Goal: Information Seeking & Learning: Learn about a topic

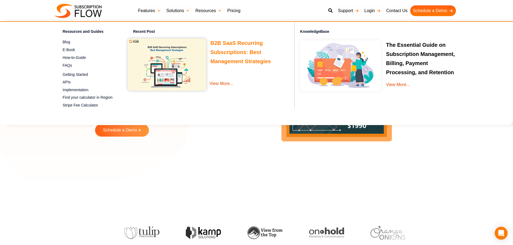
click at [220, 54] on link "B2B SaaS Recurring Subscriptions: Best Management Strategies" at bounding box center [240, 53] width 61 height 26
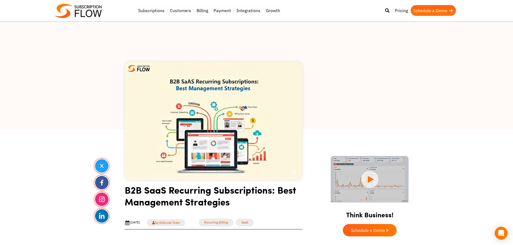
click at [79, 99] on div at bounding box center [256, 76] width 513 height 108
drag, startPoint x: 35, startPoint y: 141, endPoint x: 37, endPoint y: 136, distance: 5.2
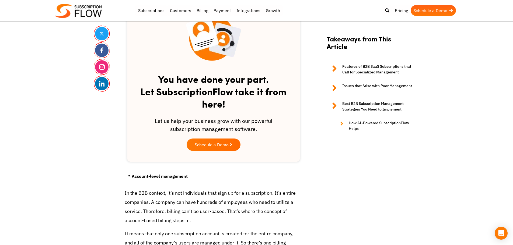
scroll to position [728, 0]
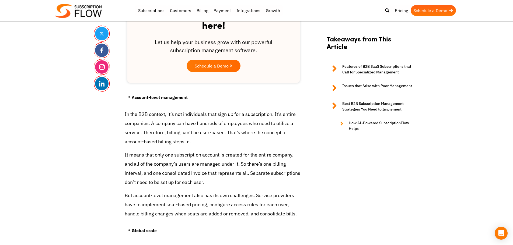
click at [189, 169] on p "It means that only one subscription account is created for the entire company, …" at bounding box center [214, 169] width 178 height 37
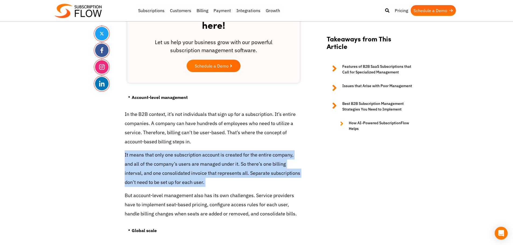
drag, startPoint x: 189, startPoint y: 169, endPoint x: 195, endPoint y: 167, distance: 7.0
click at [191, 169] on p "It means that only one subscription account is created for the entire company, …" at bounding box center [214, 169] width 178 height 37
click at [205, 165] on p "It means that only one subscription account is created for the entire company, …" at bounding box center [214, 169] width 178 height 37
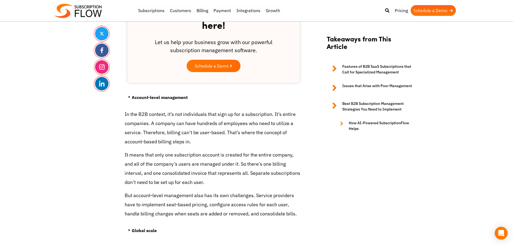
click at [146, 136] on p "In the B2B context, it’s not individuals that sign up for a subscription. It’s …" at bounding box center [214, 128] width 178 height 37
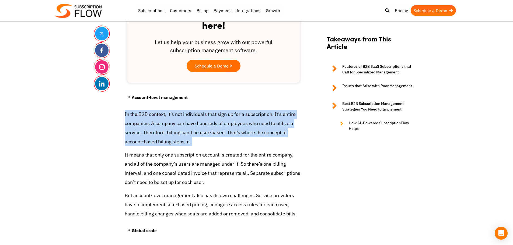
click at [146, 136] on p "In the B2B context, it’s not individuals that sign up for a subscription. It’s …" at bounding box center [214, 128] width 178 height 37
click at [143, 119] on p "In the B2B context, it’s not individuals that sign up for a subscription. It’s …" at bounding box center [214, 128] width 178 height 37
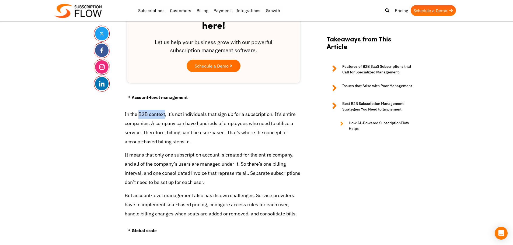
drag, startPoint x: 140, startPoint y: 113, endPoint x: 165, endPoint y: 114, distance: 25.3
click at [165, 114] on p "In the B2B context, it’s not individuals that sign up for a subscription. It’s …" at bounding box center [214, 128] width 178 height 37
click at [185, 113] on p "In the B2B context, it’s not individuals that sign up for a subscription. It’s …" at bounding box center [214, 128] width 178 height 37
click at [260, 113] on p "In the B2B context, it’s not individuals that sign up for a subscription. It’s …" at bounding box center [214, 128] width 178 height 37
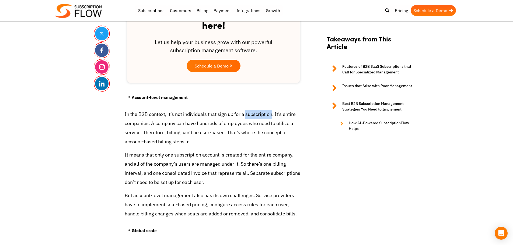
click at [260, 113] on p "In the B2B context, it’s not individuals that sign up for a subscription. It’s …" at bounding box center [214, 128] width 178 height 37
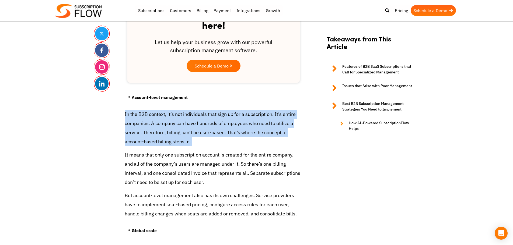
click at [260, 113] on p "In the B2B context, it’s not individuals that sign up for a subscription. It’s …" at bounding box center [214, 128] width 178 height 37
click at [186, 141] on p "In the B2B context, it’s not individuals that sign up for a subscription. It’s …" at bounding box center [214, 128] width 178 height 37
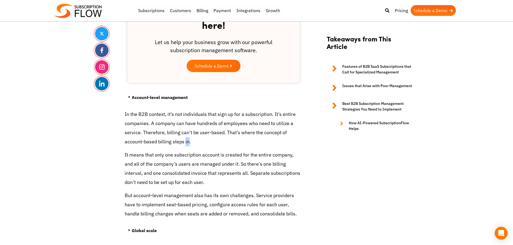
click at [186, 141] on p "In the B2B context, it’s not individuals that sign up for a subscription. It’s …" at bounding box center [214, 128] width 178 height 37
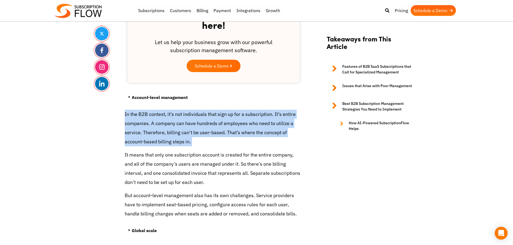
drag, startPoint x: 186, startPoint y: 141, endPoint x: 255, endPoint y: 124, distance: 70.6
click at [196, 138] on p "In the B2B context, it’s not individuals that sign up for a subscription. It’s …" at bounding box center [214, 128] width 178 height 37
click at [256, 124] on p "In the B2B context, it’s not individuals that sign up for a subscription. It’s …" at bounding box center [214, 128] width 178 height 37
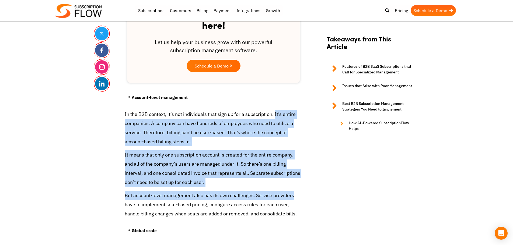
drag, startPoint x: 275, startPoint y: 113, endPoint x: 298, endPoint y: 189, distance: 79.7
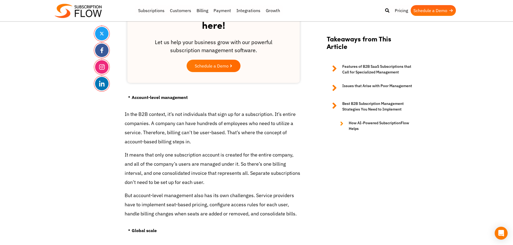
click at [273, 111] on p "In the B2B context, it’s not individuals that sign up for a subscription. It’s …" at bounding box center [214, 128] width 178 height 37
drag, startPoint x: 138, startPoint y: 112, endPoint x: 166, endPoint y: 112, distance: 28.0
click at [166, 112] on p "In the B2B context, it’s not individuals that sign up for a subscription. It’s …" at bounding box center [214, 128] width 178 height 37
click at [178, 114] on p "In the B2B context, it’s not individuals that sign up for a subscription. It’s …" at bounding box center [214, 128] width 178 height 37
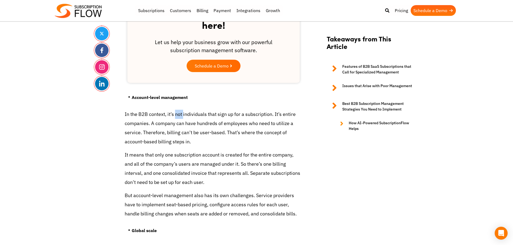
click at [178, 114] on p "In the B2B context, it’s not individuals that sign up for a subscription. It’s …" at bounding box center [214, 128] width 178 height 37
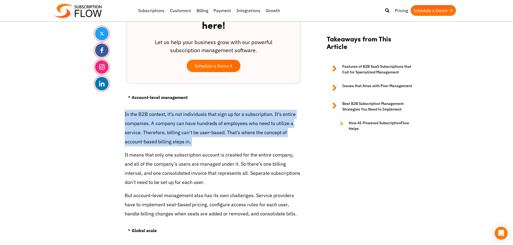
click at [181, 115] on p "In the B2B context, it’s not individuals that sign up for a subscription. It’s …" at bounding box center [214, 128] width 178 height 37
click at [207, 124] on p "In the B2B context, it’s not individuals that sign up for a subscription. It’s …" at bounding box center [214, 128] width 178 height 37
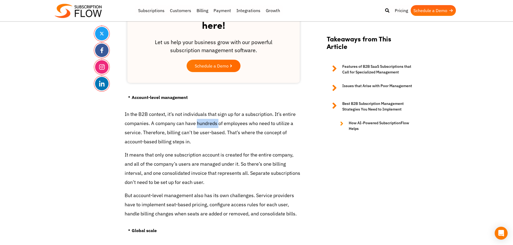
click at [207, 124] on p "In the B2B context, it’s not individuals that sign up for a subscription. It’s …" at bounding box center [214, 128] width 178 height 37
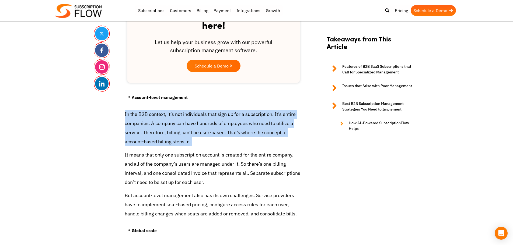
click at [207, 124] on p "In the B2B context, it’s not individuals that sign up for a subscription. It’s …" at bounding box center [214, 128] width 178 height 37
click at [178, 136] on p "In the B2B context, it’s not individuals that sign up for a subscription. It’s …" at bounding box center [214, 128] width 178 height 37
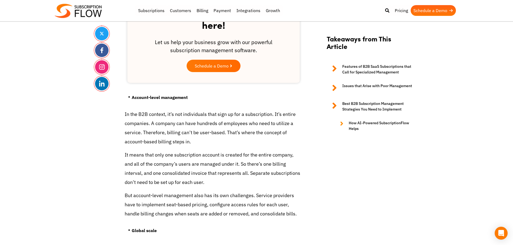
click at [168, 136] on p "In the B2B context, it’s not individuals that sign up for a subscription. It’s …" at bounding box center [214, 128] width 178 height 37
drag, startPoint x: 13, startPoint y: 58, endPoint x: 97, endPoint y: 8, distance: 97.9
